Goal: Task Accomplishment & Management: Manage account settings

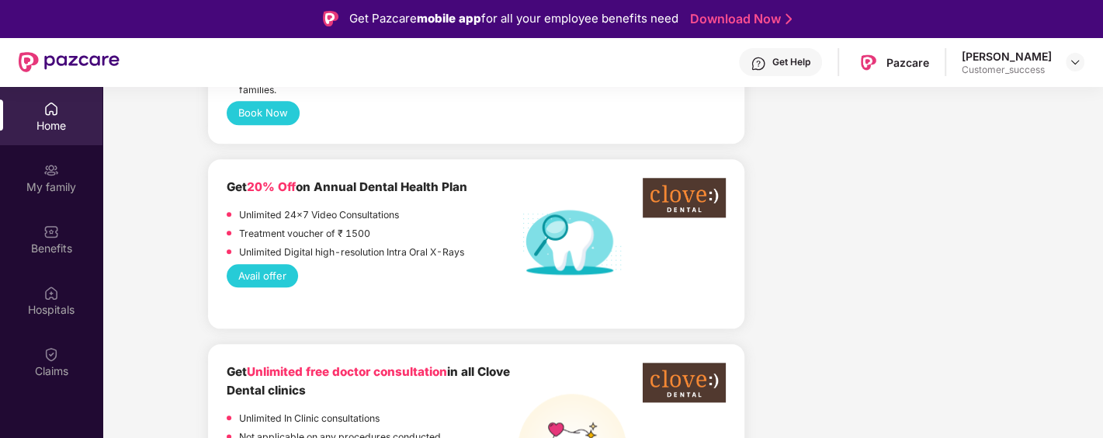
scroll to position [1271, 0]
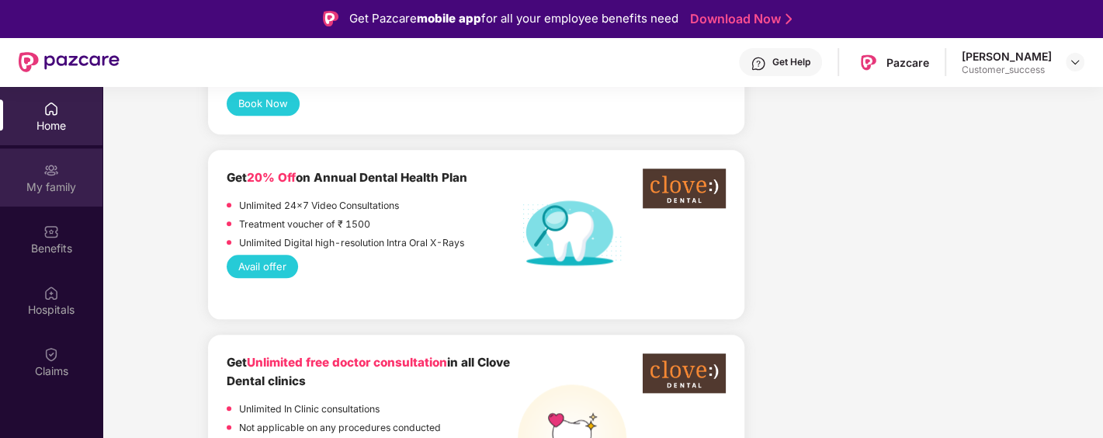
click at [57, 176] on img at bounding box center [51, 170] width 16 height 16
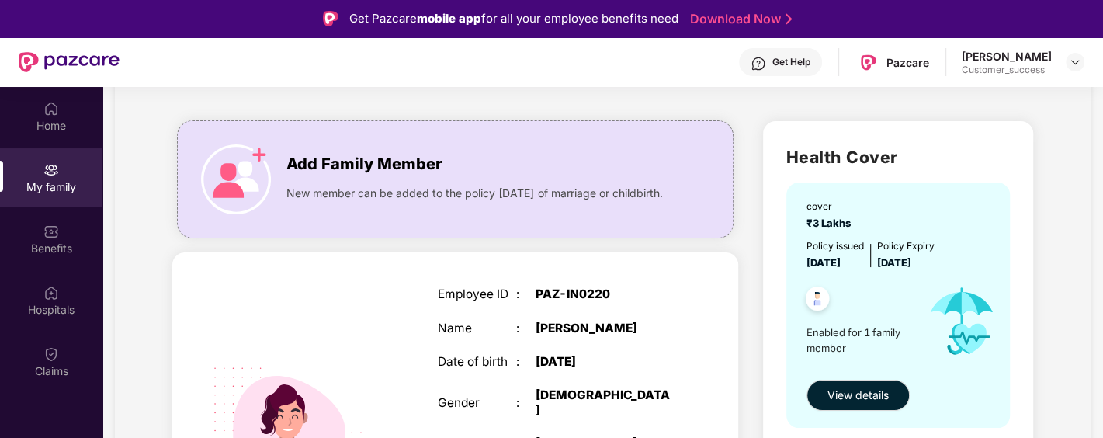
scroll to position [78, 0]
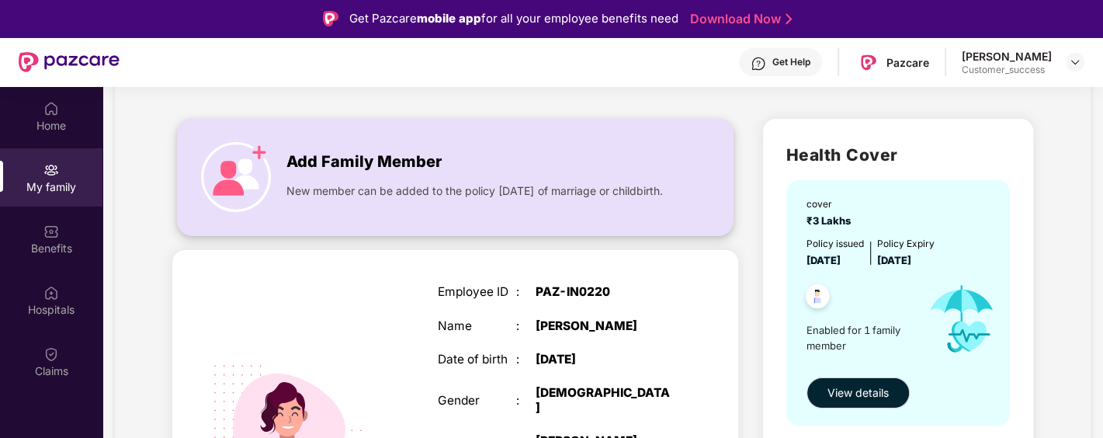
click at [293, 196] on span "New member can be added to the policy [DATE] of marriage or childbirth." at bounding box center [474, 190] width 376 height 17
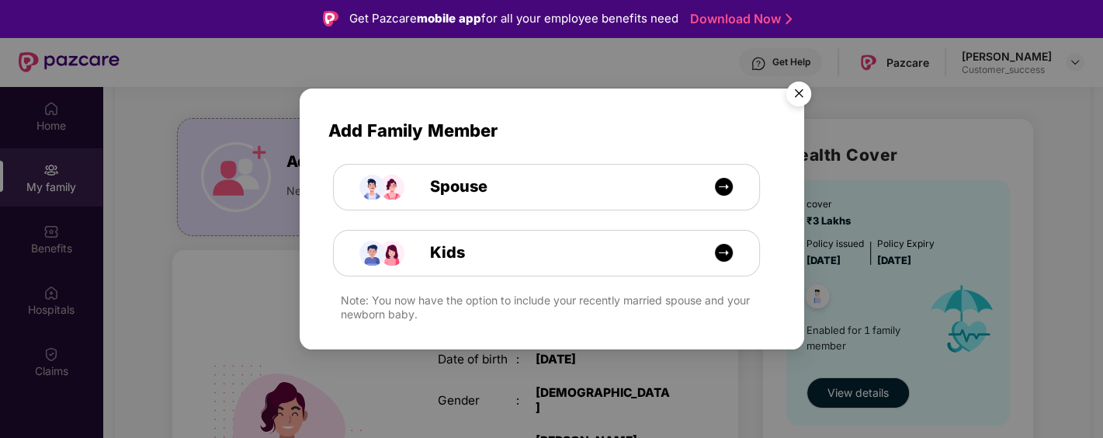
click at [794, 106] on img "Close" at bounding box center [798, 96] width 43 height 43
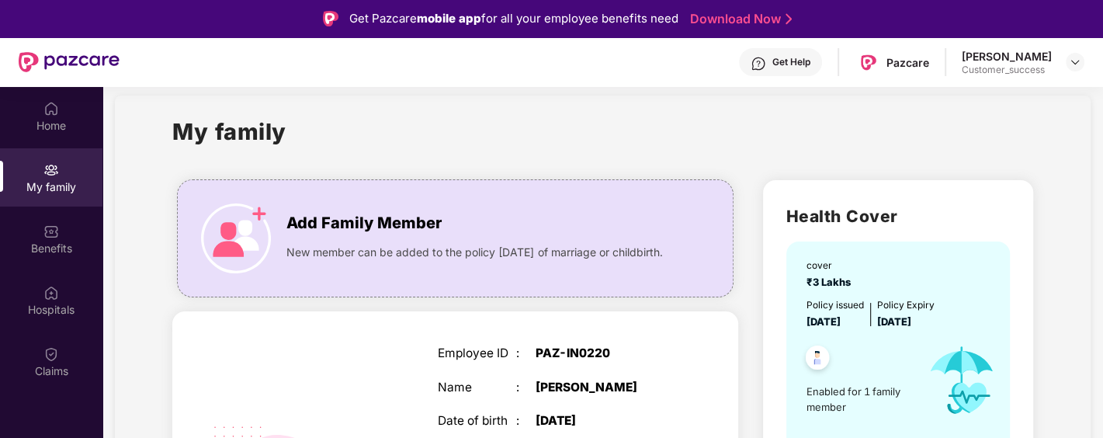
scroll to position [11, 0]
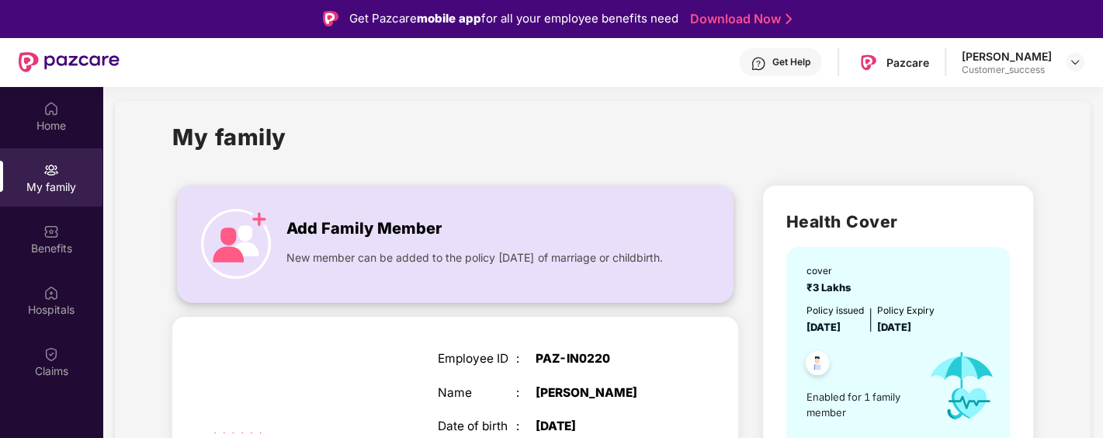
click at [431, 237] on span "Add Family Member" at bounding box center [363, 229] width 155 height 24
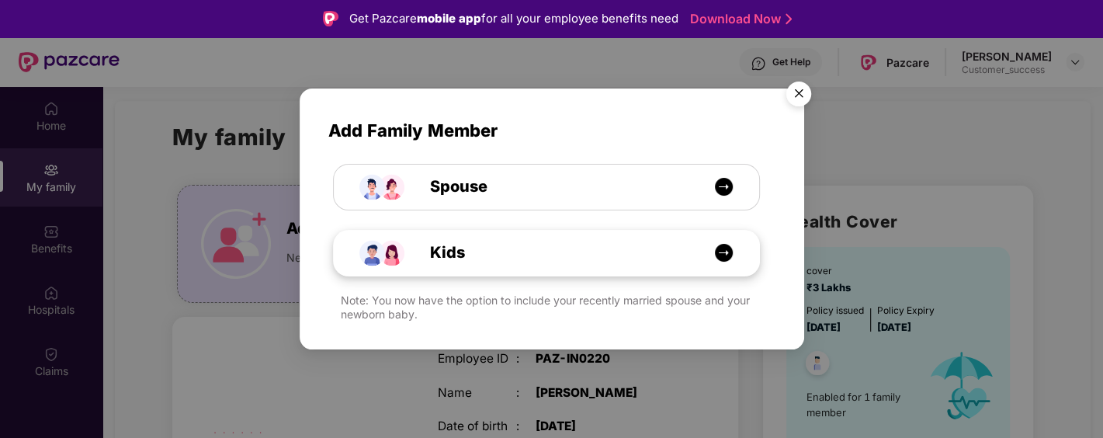
click at [512, 262] on div "Kids" at bounding box center [554, 253] width 319 height 24
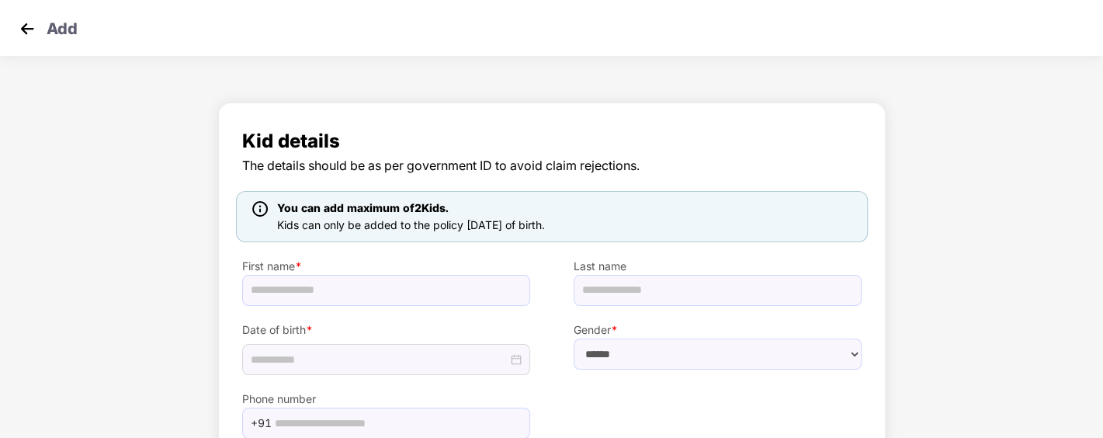
scroll to position [94, 0]
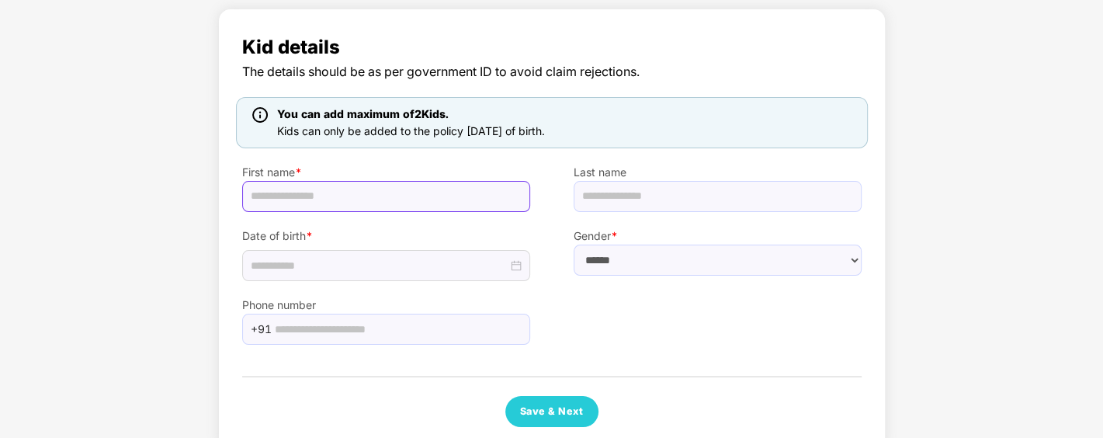
drag, startPoint x: 347, startPoint y: 203, endPoint x: 326, endPoint y: 196, distance: 22.1
click at [326, 196] on input "text" at bounding box center [386, 196] width 288 height 31
click at [251, 254] on div at bounding box center [386, 265] width 288 height 31
drag, startPoint x: 610, startPoint y: 301, endPoint x: 519, endPoint y: 223, distance: 120.0
click at [519, 223] on div "Kid details The details should be as per government ID to avoid claim rejection…" at bounding box center [551, 230] width 619 height 394
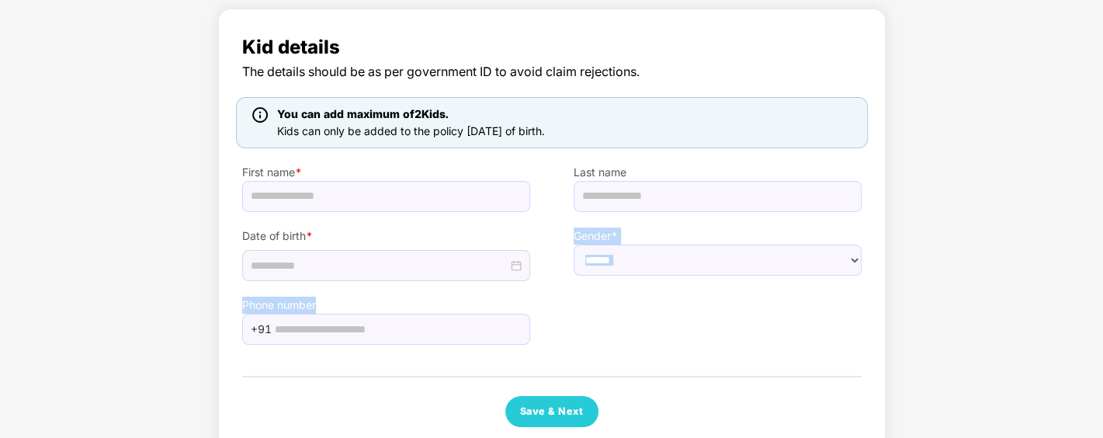
scroll to position [0, 0]
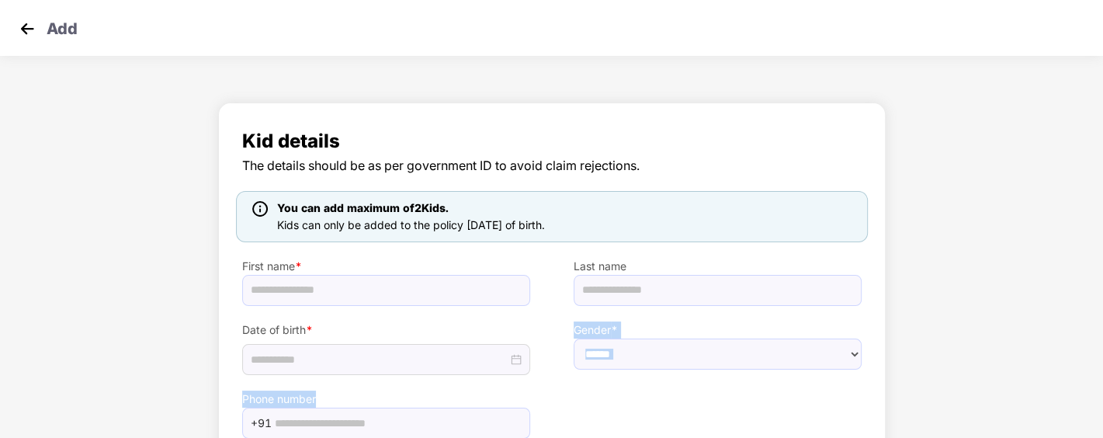
click at [37, 25] on img at bounding box center [27, 28] width 23 height 23
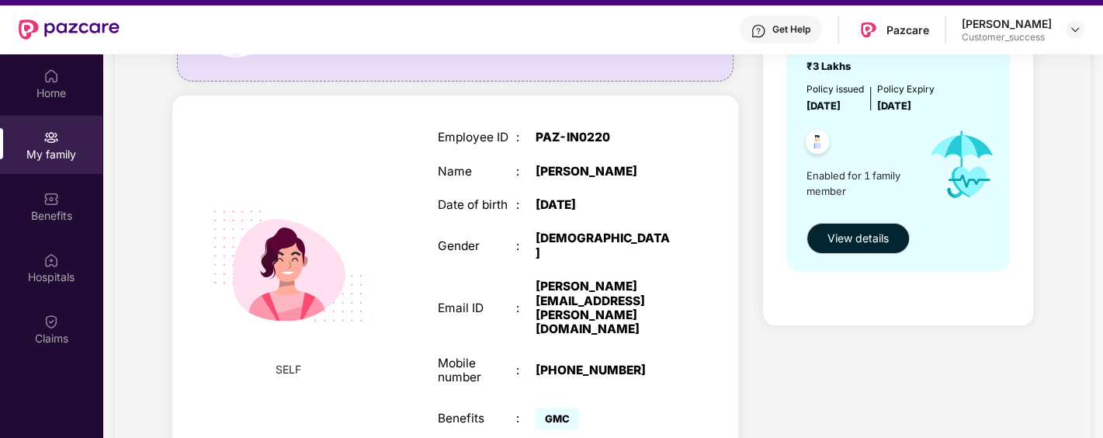
scroll to position [86, 0]
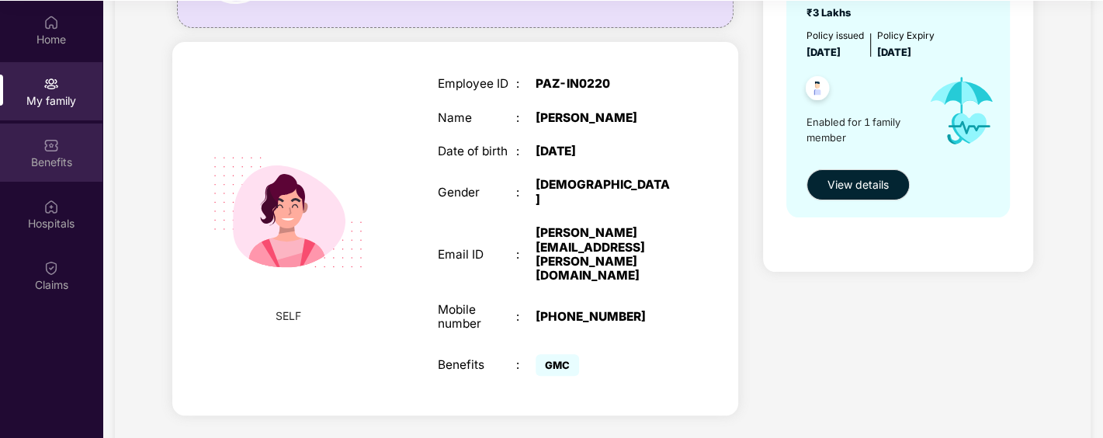
click at [87, 151] on div "Benefits" at bounding box center [51, 152] width 102 height 58
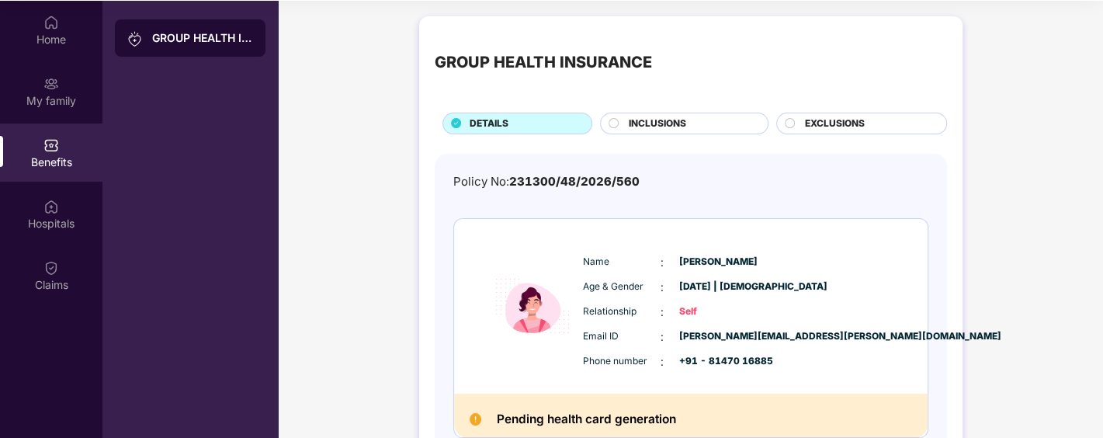
scroll to position [0, 0]
click at [654, 128] on span "INCLUSIONS" at bounding box center [657, 123] width 57 height 15
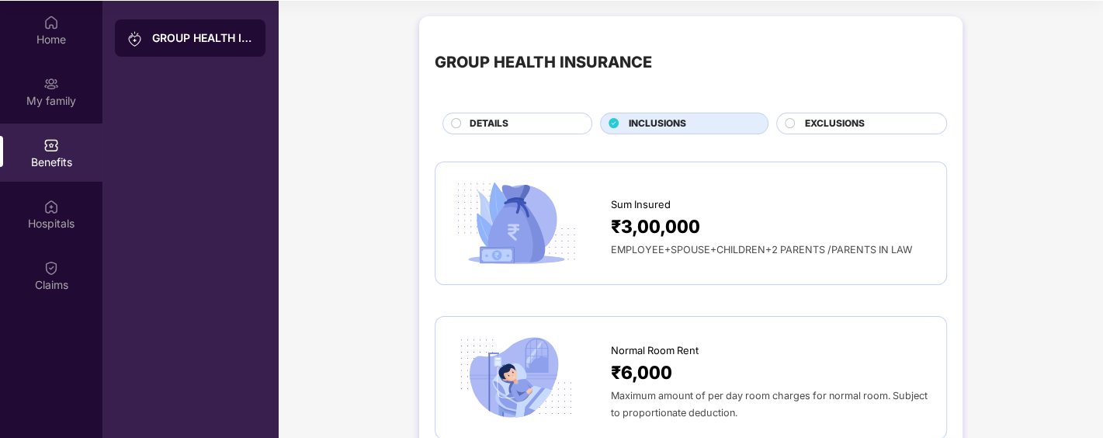
scroll to position [26, 0]
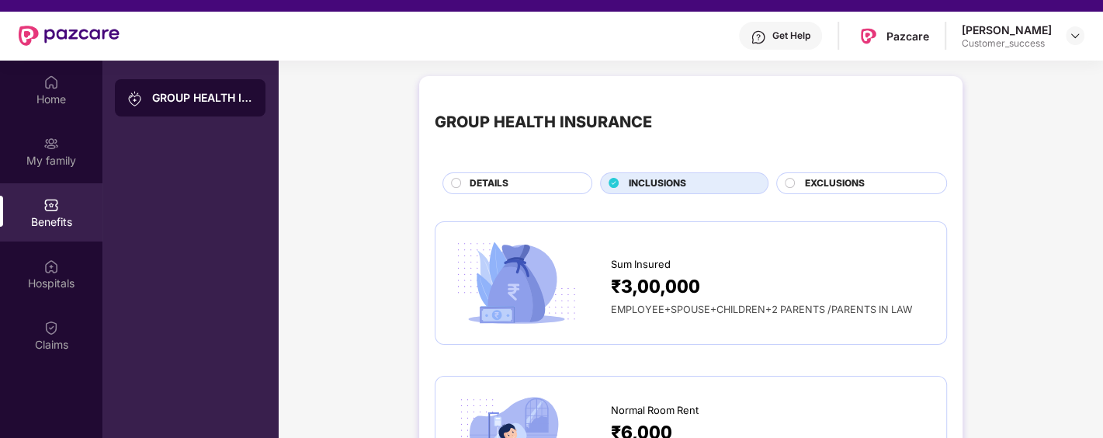
click at [828, 188] on span "EXCLUSIONS" at bounding box center [835, 183] width 60 height 15
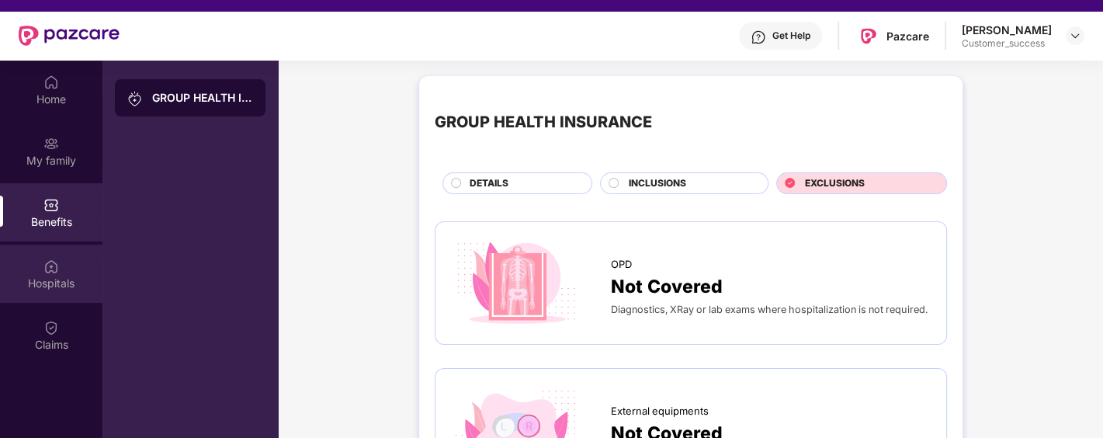
click at [47, 301] on div "Hospitals" at bounding box center [51, 274] width 102 height 58
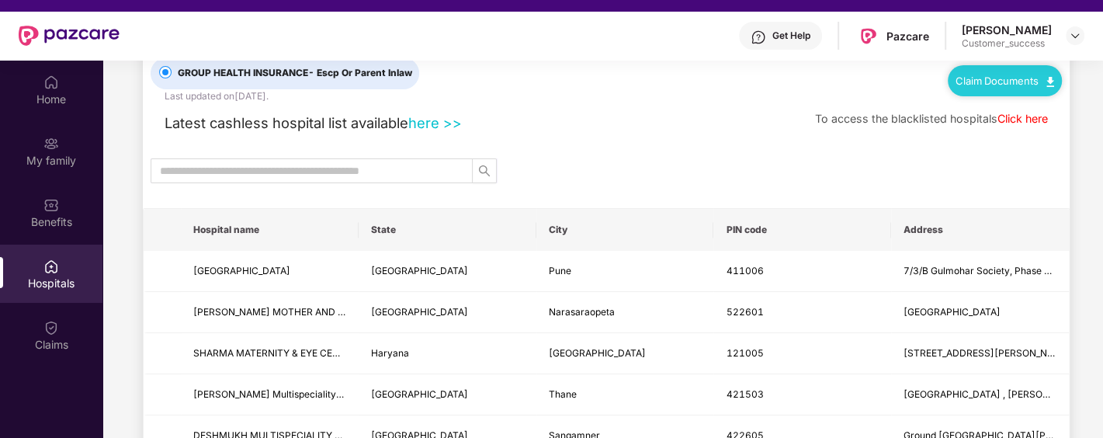
scroll to position [53, 0]
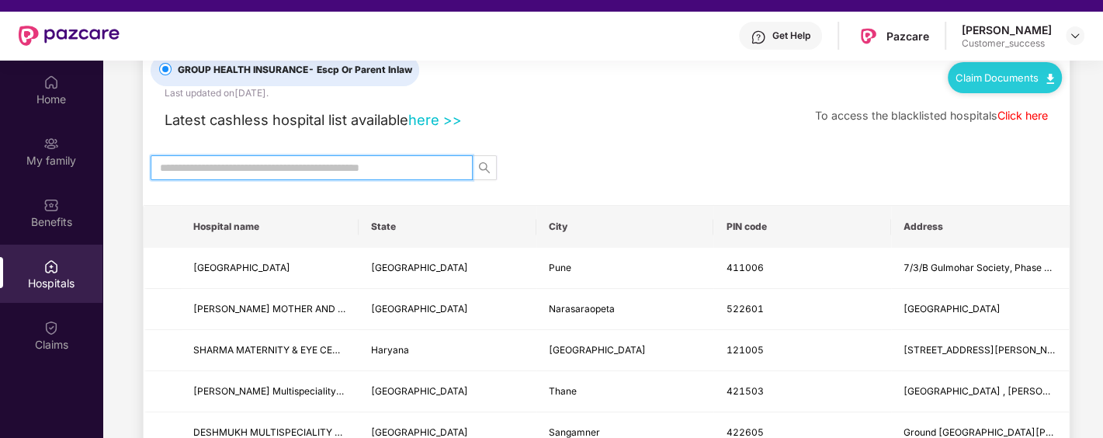
click at [262, 163] on input "text" at bounding box center [305, 167] width 291 height 17
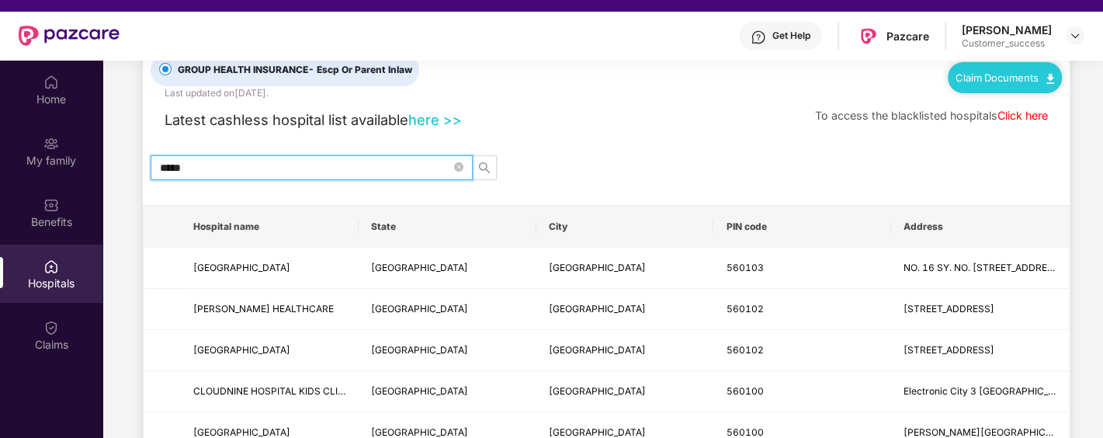
type input "******"
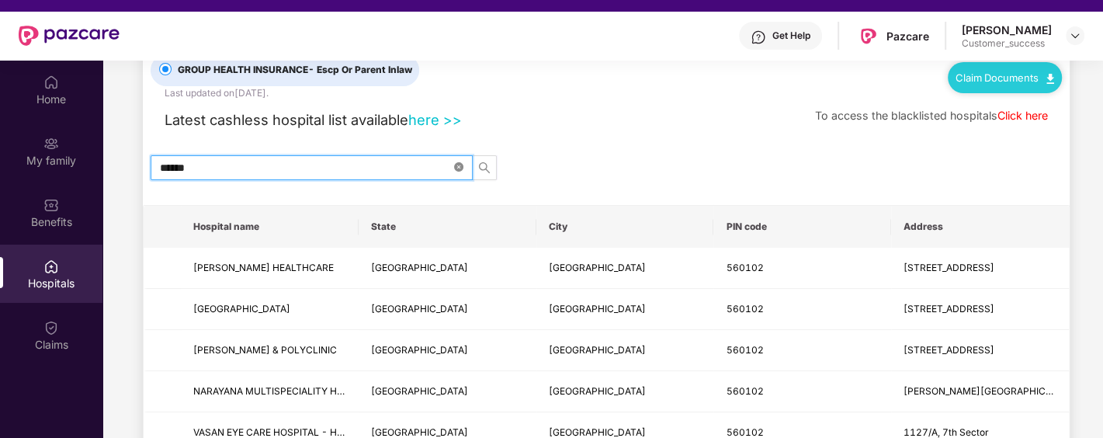
click at [456, 170] on span at bounding box center [458, 168] width 9 height 15
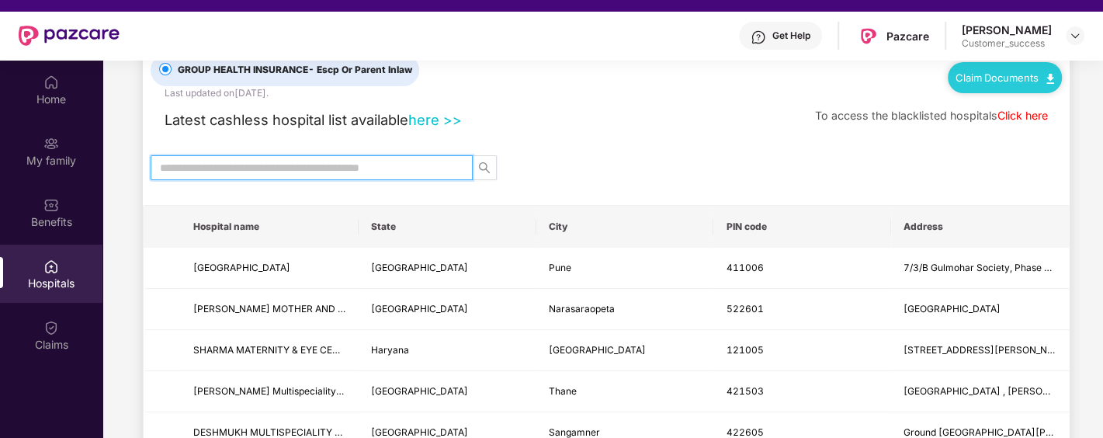
scroll to position [29, 0]
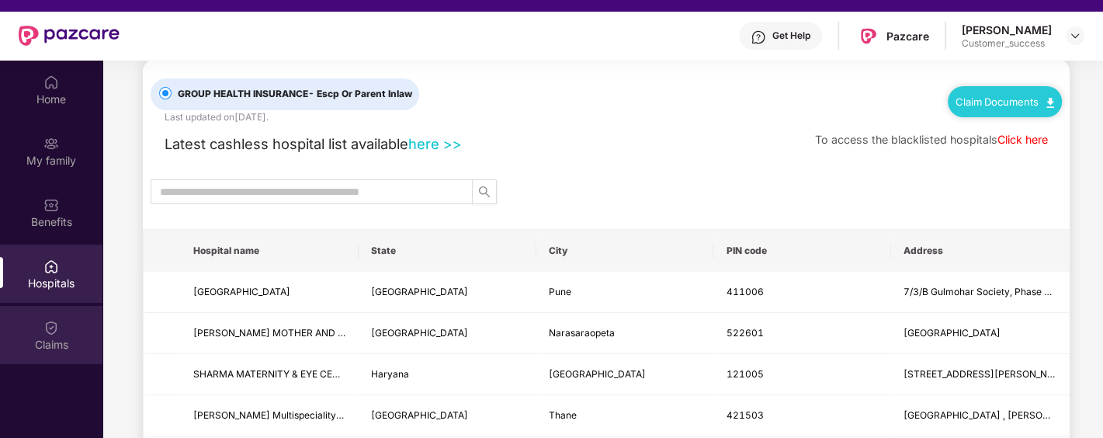
click at [47, 330] on img at bounding box center [51, 328] width 16 height 16
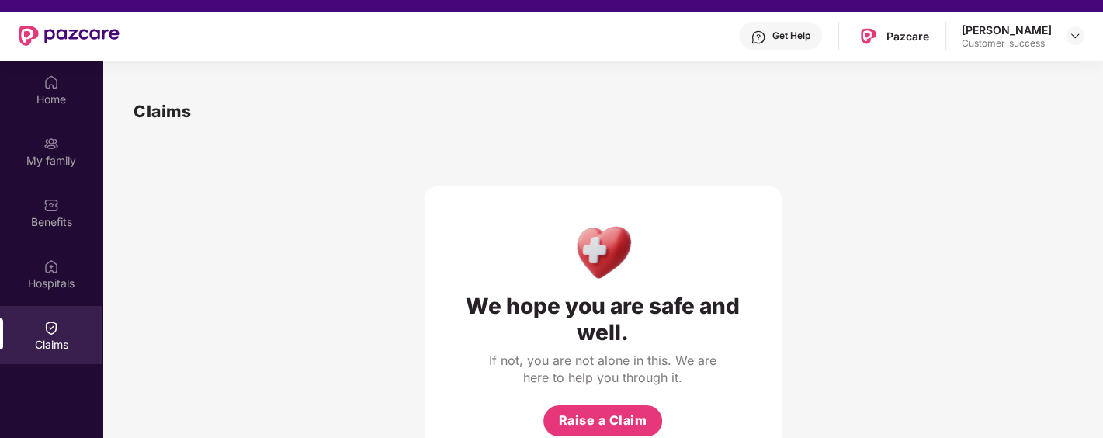
scroll to position [86, 0]
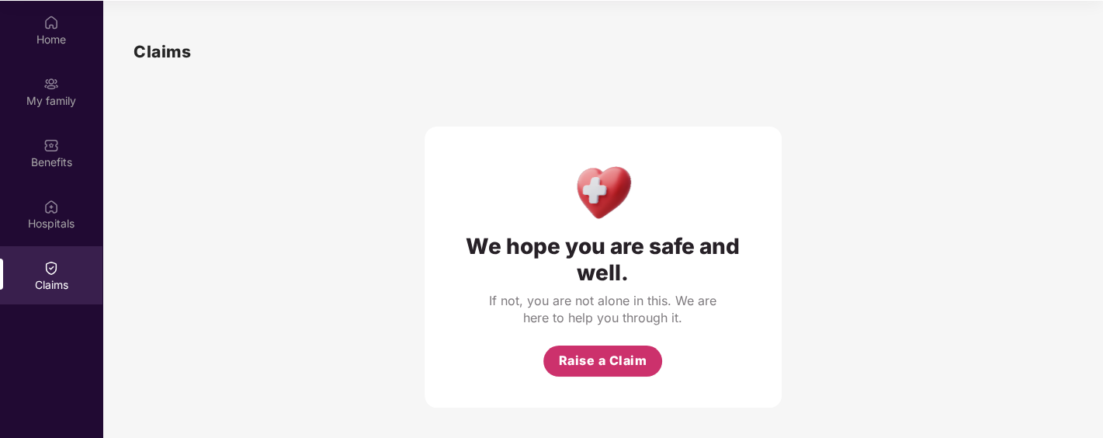
click at [605, 365] on span "Raise a Claim" at bounding box center [603, 360] width 88 height 19
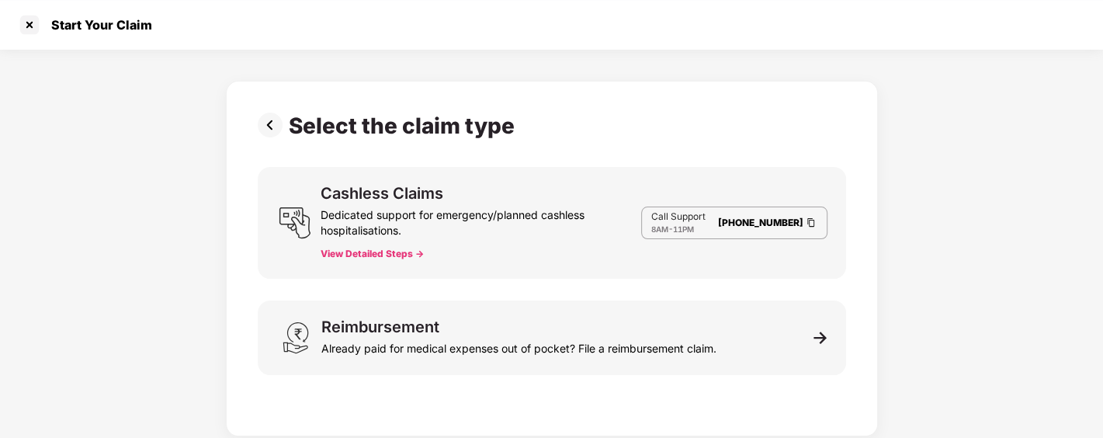
scroll to position [0, 0]
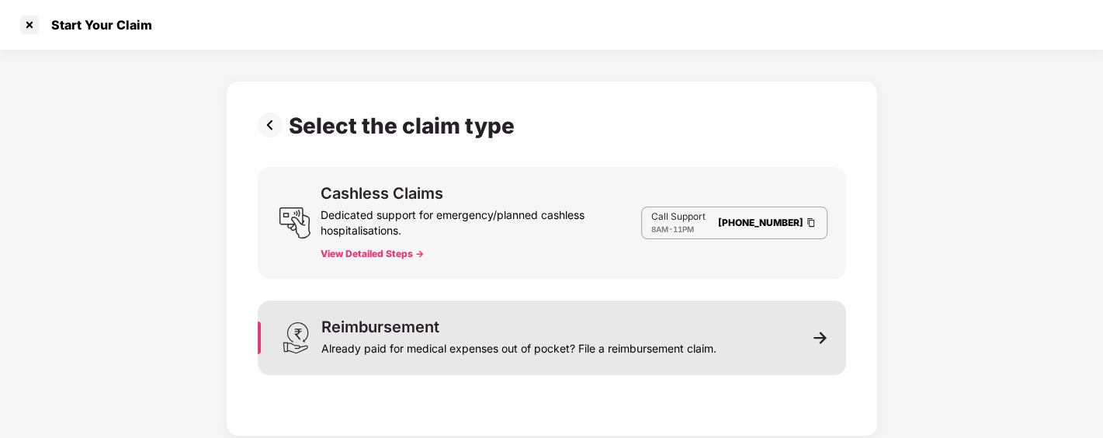
click at [767, 336] on div "Reimbursement Already paid for medical expenses out of pocket? File a reimburse…" at bounding box center [552, 337] width 588 height 75
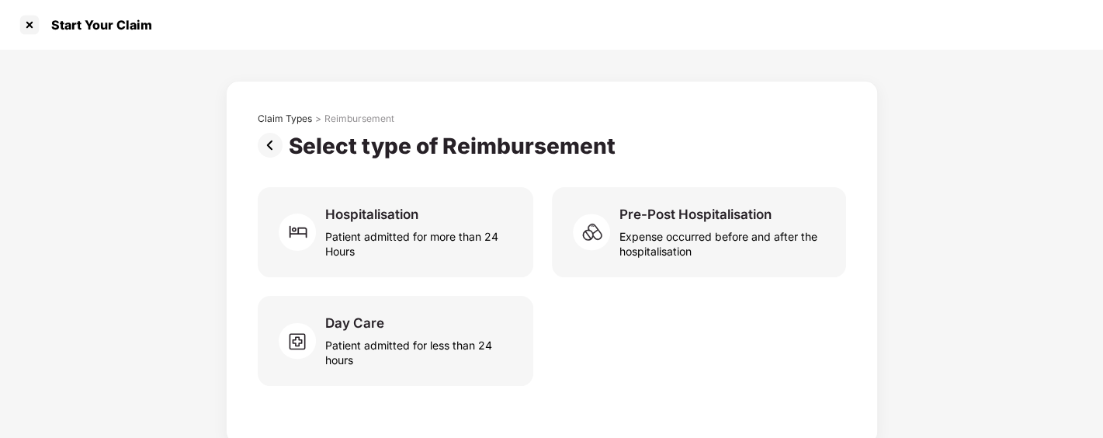
click at [269, 140] on img at bounding box center [273, 145] width 31 height 25
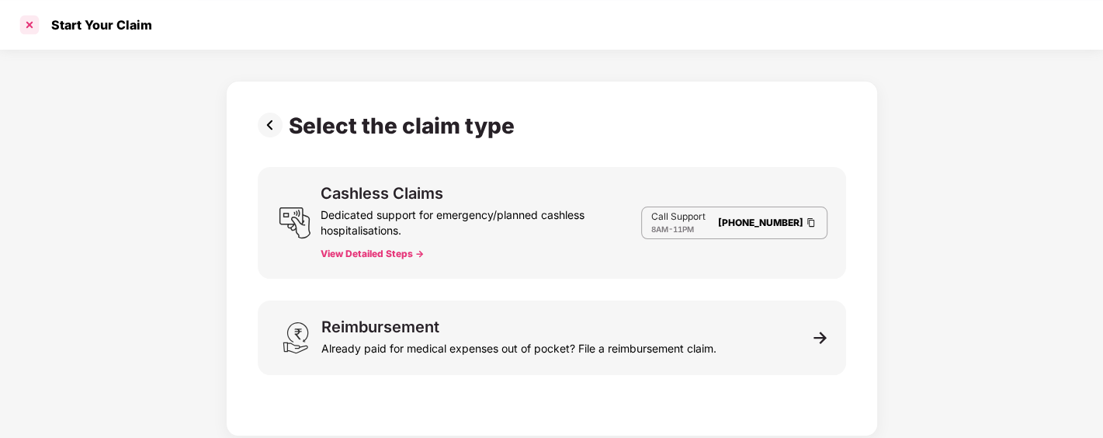
click at [35, 26] on div at bounding box center [29, 24] width 25 height 25
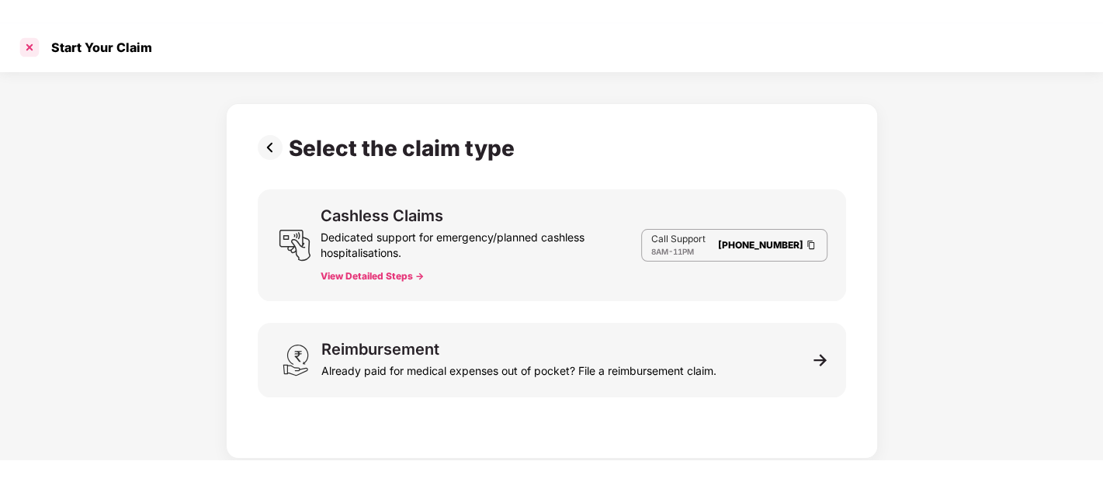
scroll to position [86, 0]
